Goal: Check status: Check status

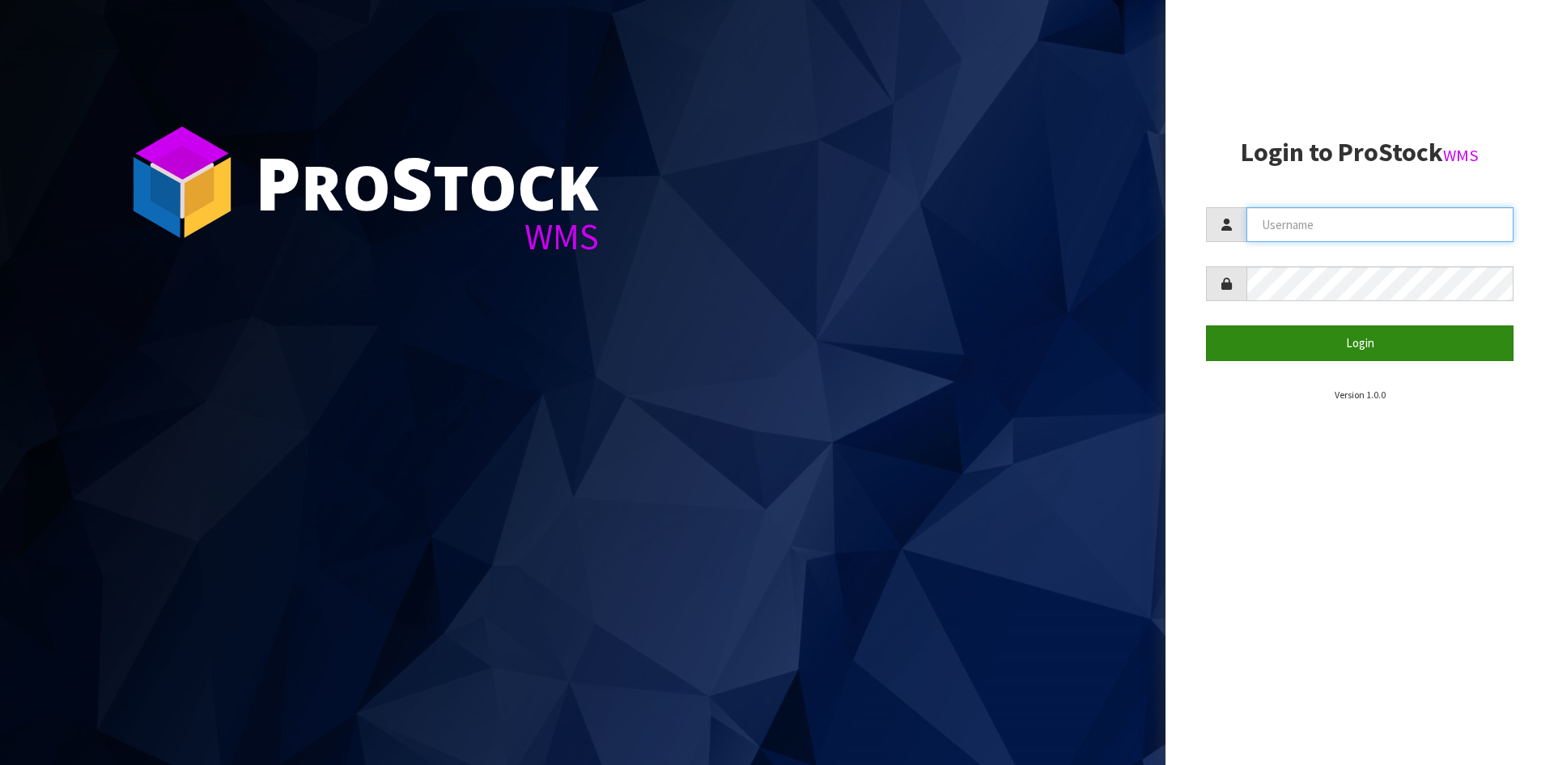
type input "YOURREFORMER"
click at [1353, 346] on button "Login" at bounding box center [1359, 342] width 307 height 35
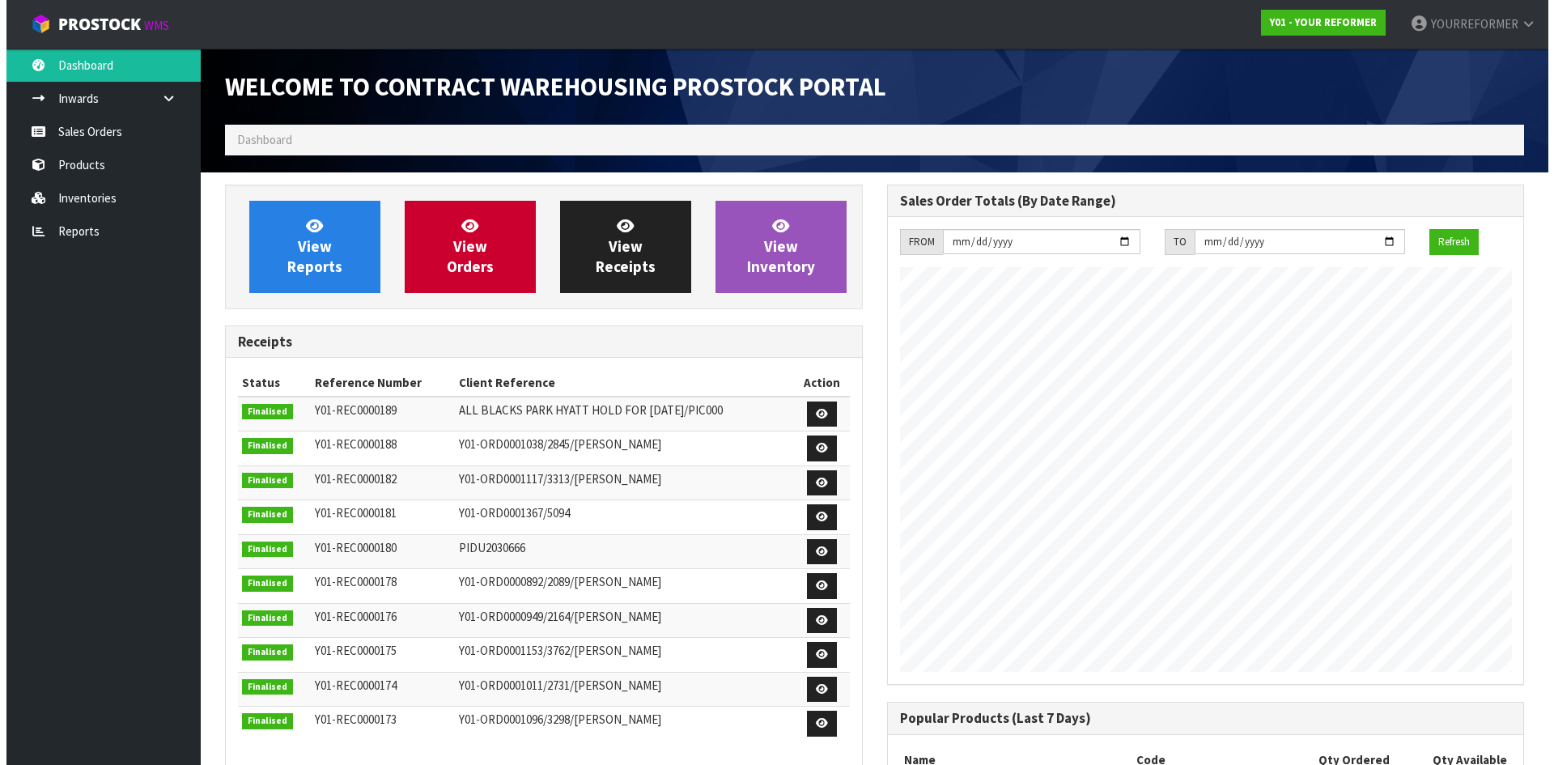
scroll to position [740, 661]
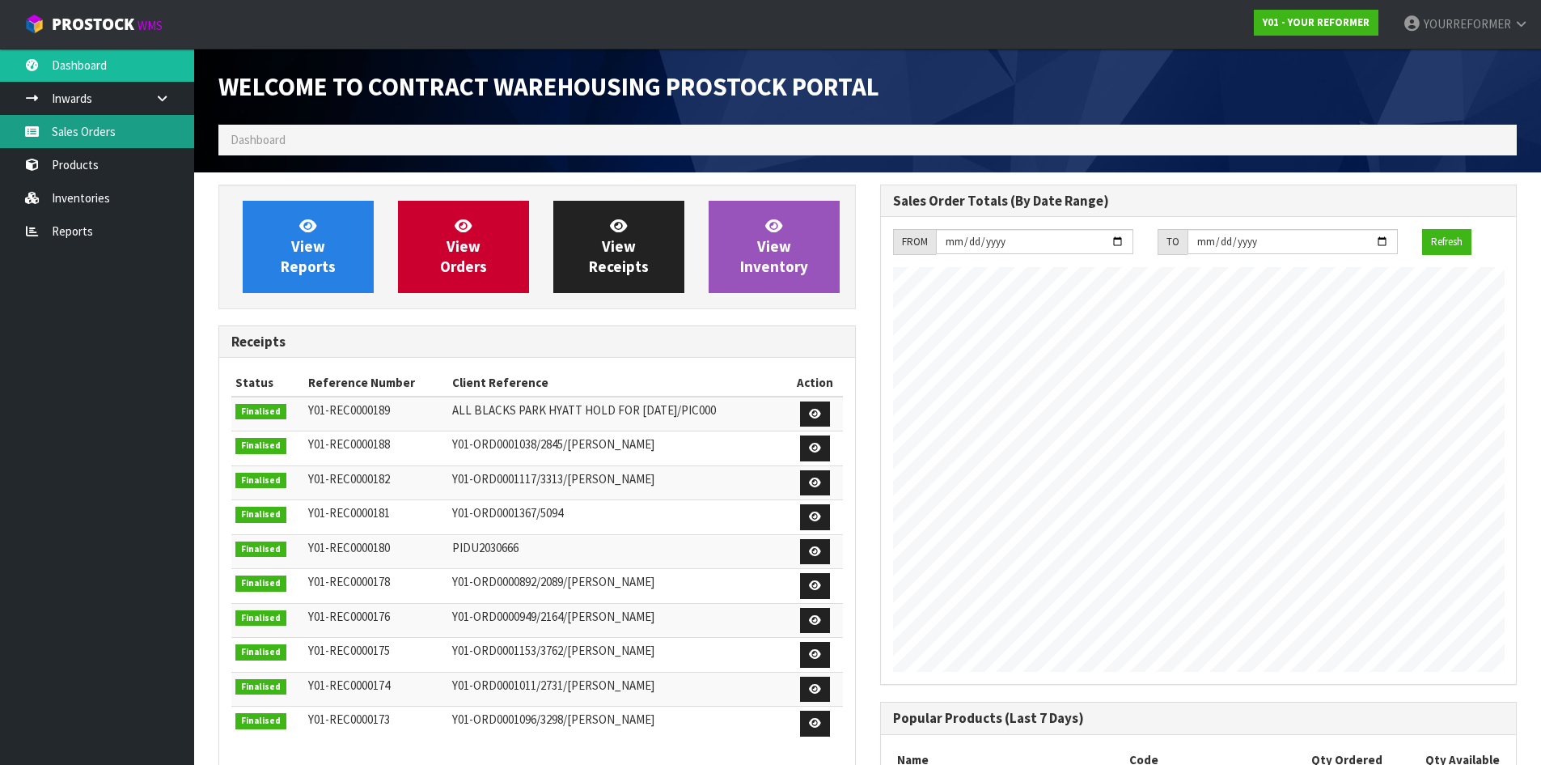
drag, startPoint x: 121, startPoint y: 125, endPoint x: 379, endPoint y: 240, distance: 281.8
click at [121, 126] on link "Sales Orders" at bounding box center [97, 131] width 194 height 33
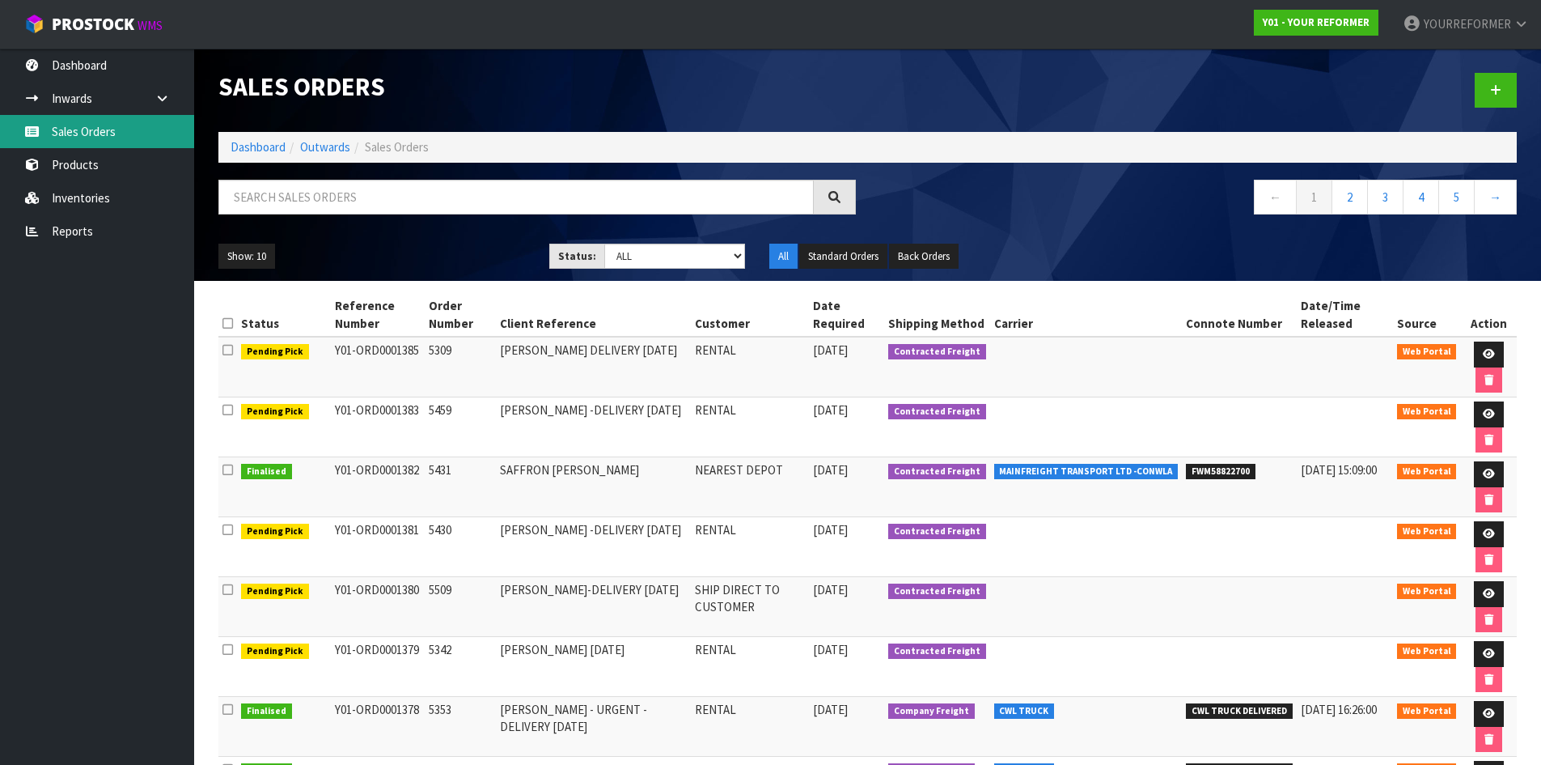
click at [72, 121] on link "Sales Orders" at bounding box center [97, 131] width 194 height 33
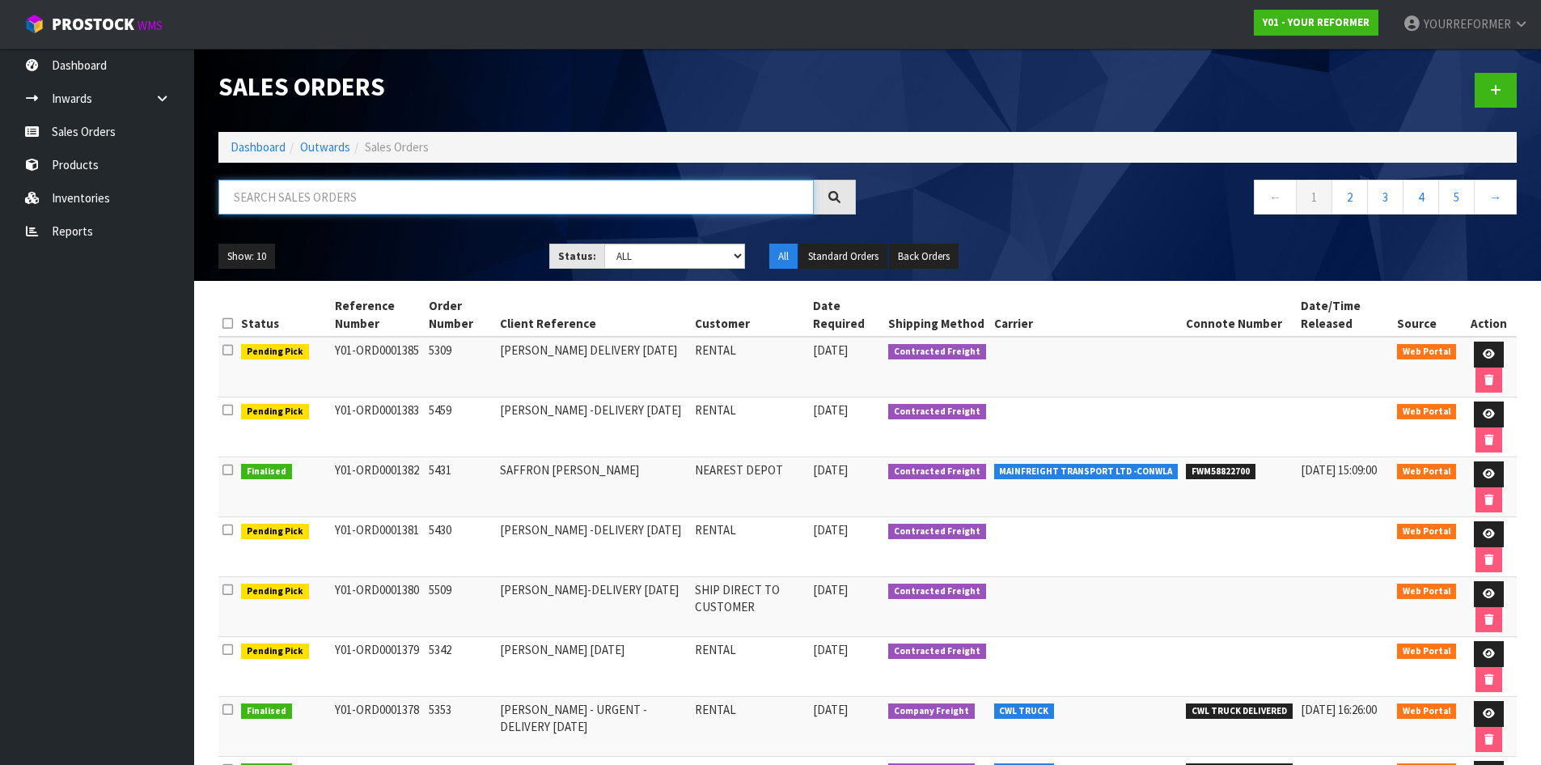
click at [297, 193] on input "text" at bounding box center [516, 197] width 596 height 35
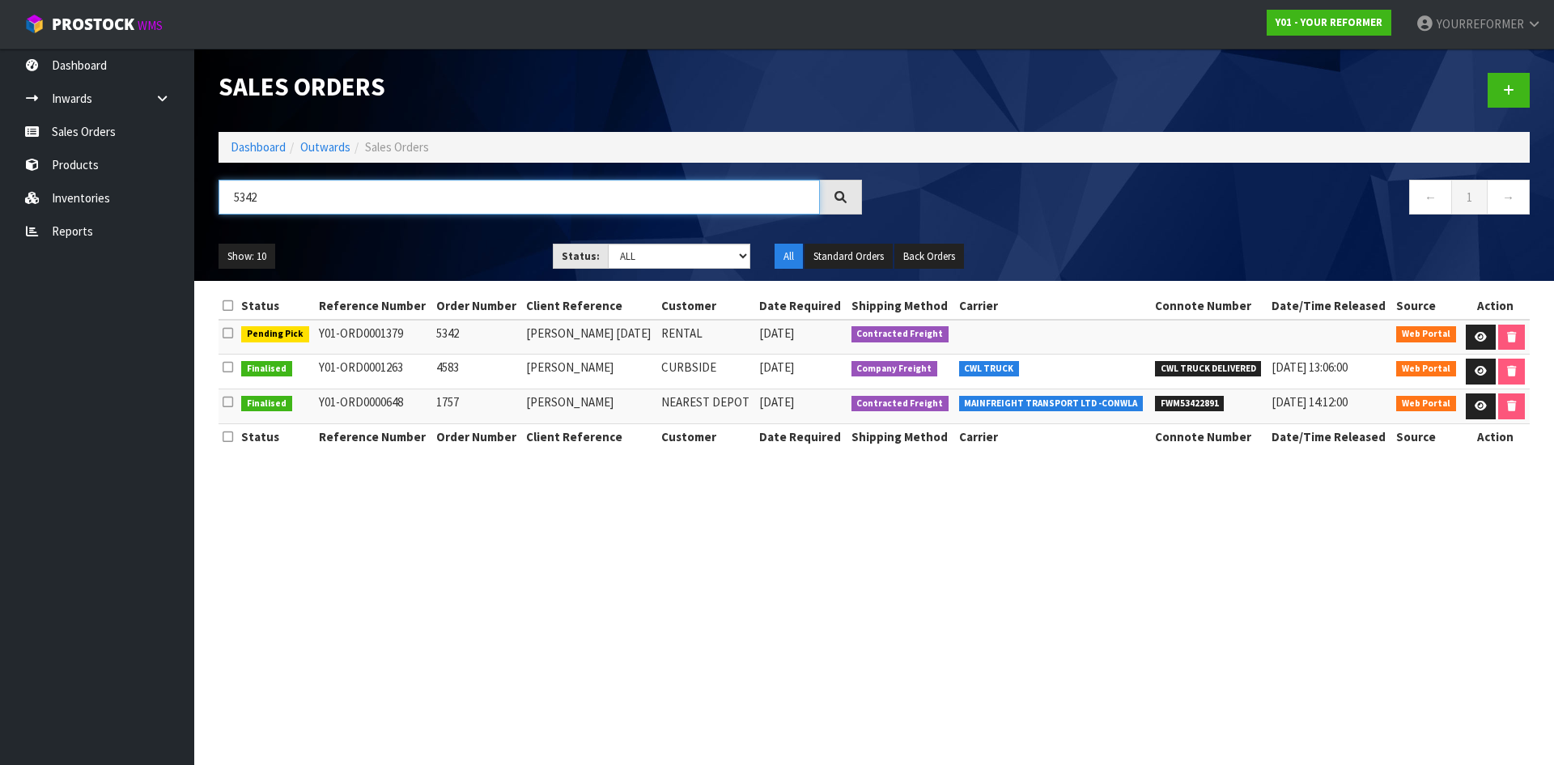
type input "5342"
drag, startPoint x: 404, startPoint y: 329, endPoint x: 316, endPoint y: 347, distance: 90.1
click at [315, 344] on td "Y01-ORD0001379" at bounding box center [373, 337] width 117 height 35
copy td "Y01-ORD0001379"
click at [432, 341] on td "5342" at bounding box center [477, 337] width 90 height 35
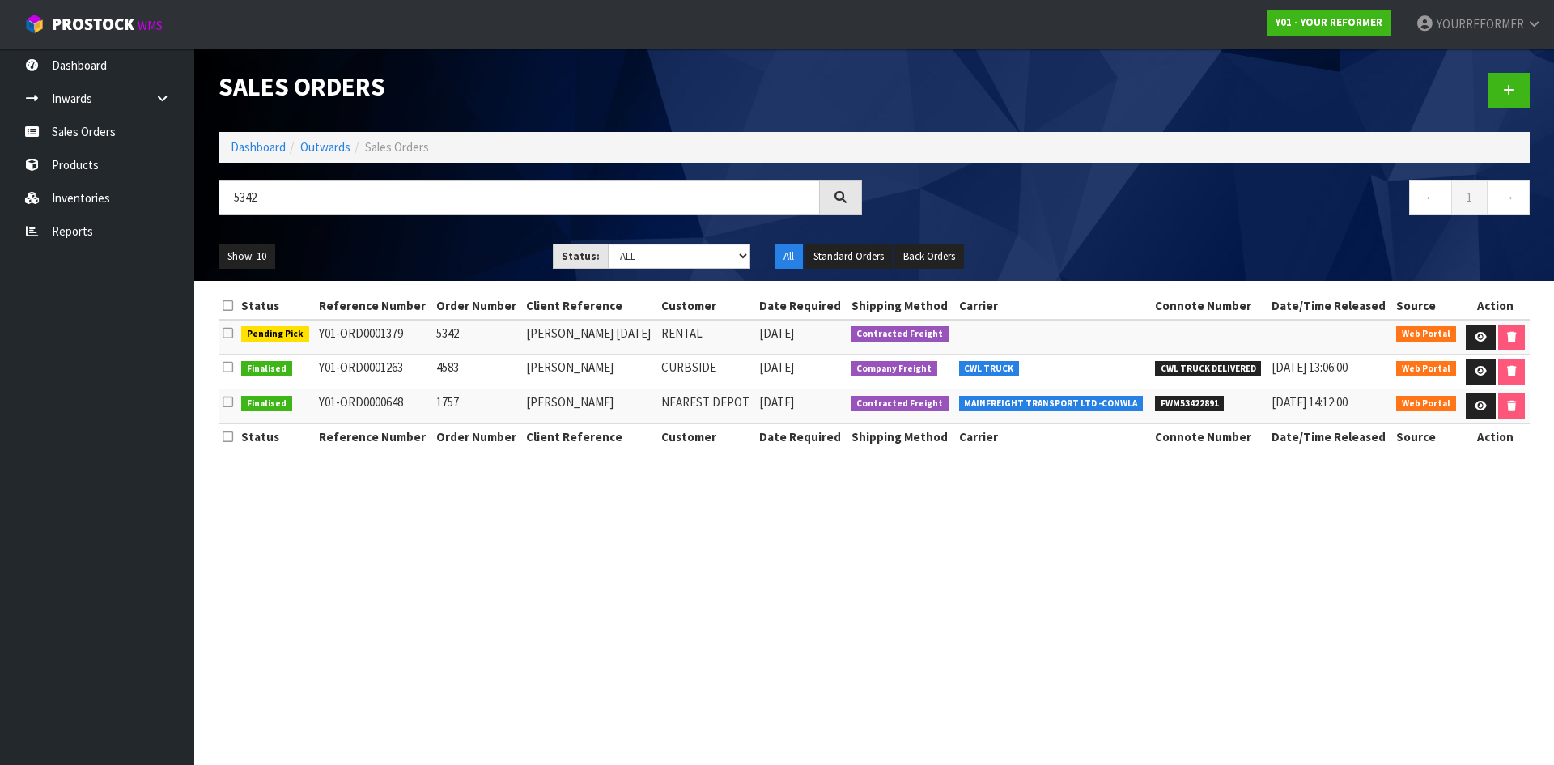
click at [432, 332] on td "5342" at bounding box center [477, 337] width 90 height 35
drag, startPoint x: 426, startPoint y: 332, endPoint x: 1151, endPoint y: 355, distance: 725.4
click at [432, 332] on td "5342" at bounding box center [477, 337] width 90 height 35
copy td "5342"
